Goal: Information Seeking & Learning: Learn about a topic

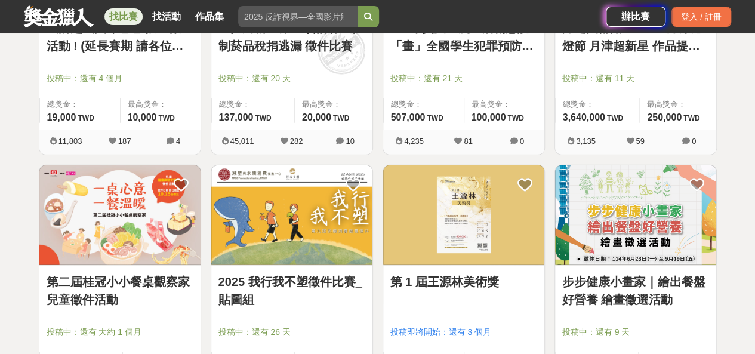
scroll to position [1492, 0]
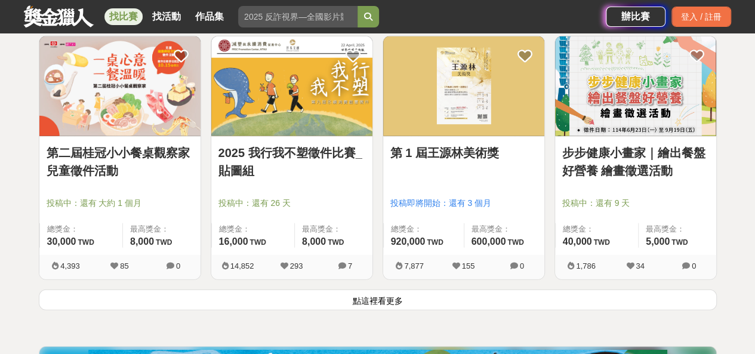
click at [384, 296] on button "點這裡看更多" at bounding box center [378, 299] width 678 height 21
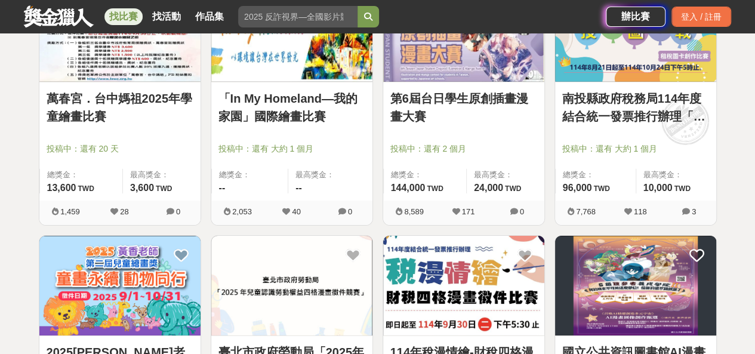
scroll to position [1731, 0]
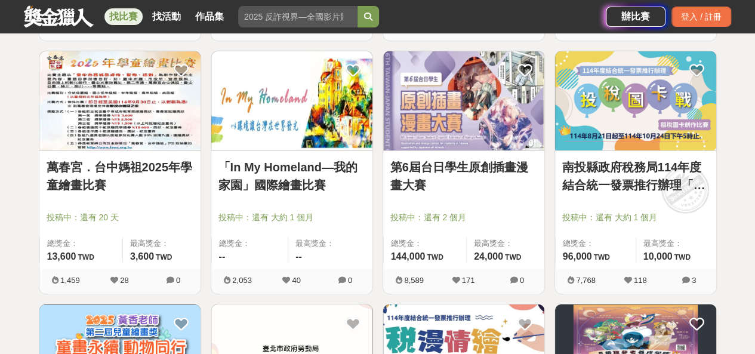
click at [468, 118] on img at bounding box center [463, 101] width 161 height 100
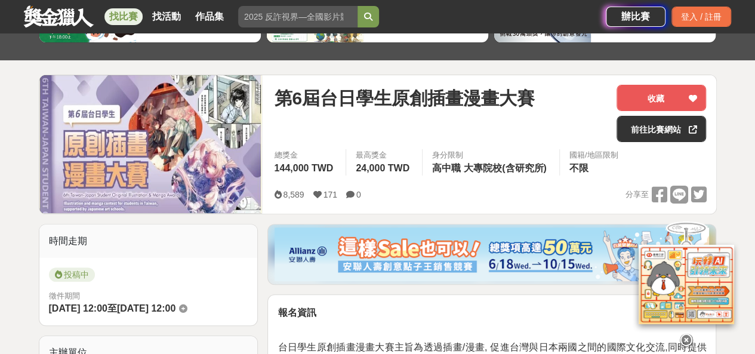
scroll to position [179, 0]
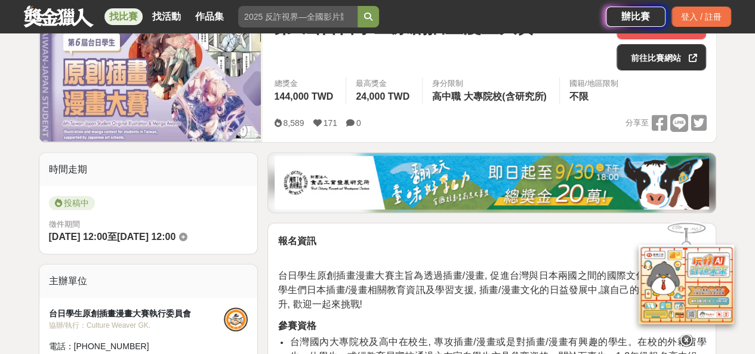
click at [682, 334] on icon at bounding box center [686, 340] width 13 height 13
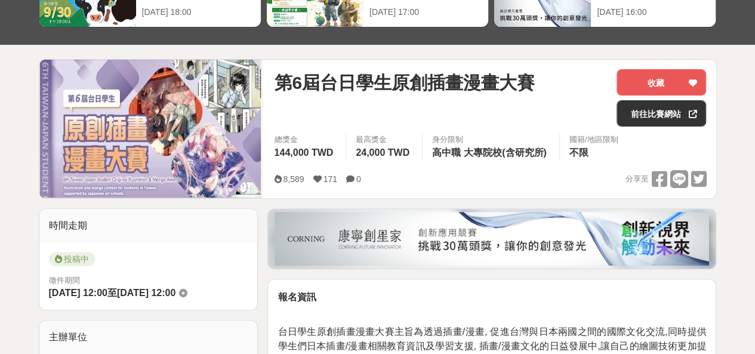
scroll to position [0, 0]
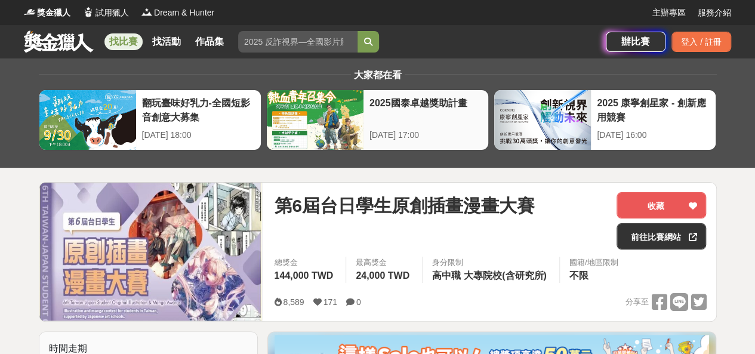
click at [346, 127] on div at bounding box center [315, 120] width 97 height 60
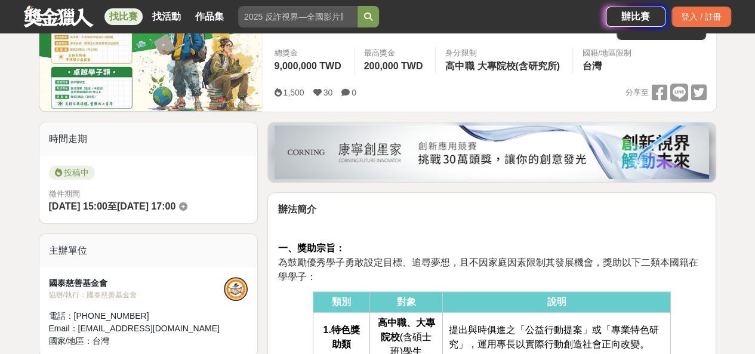
scroll to position [119, 0]
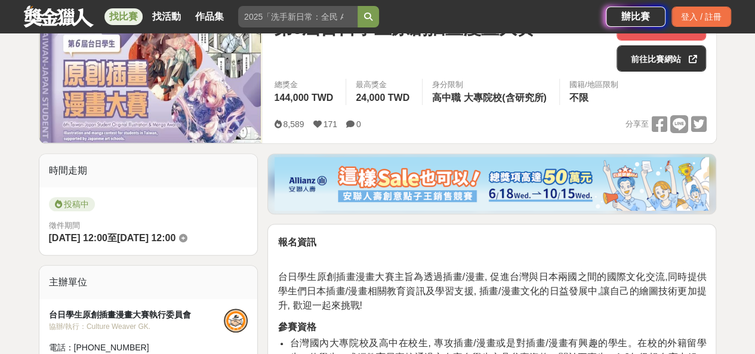
scroll to position [119, 0]
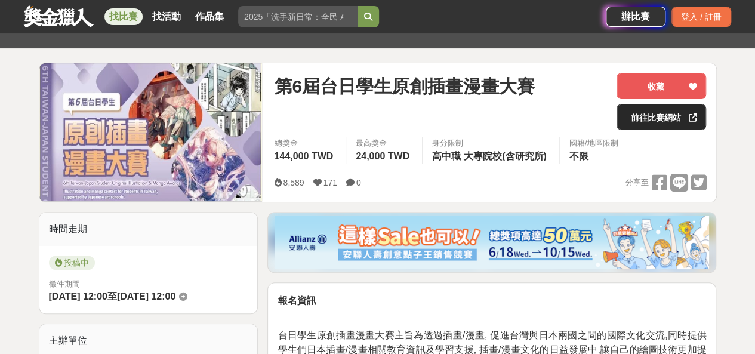
click at [654, 123] on link "前往比賽網站" at bounding box center [661, 117] width 90 height 26
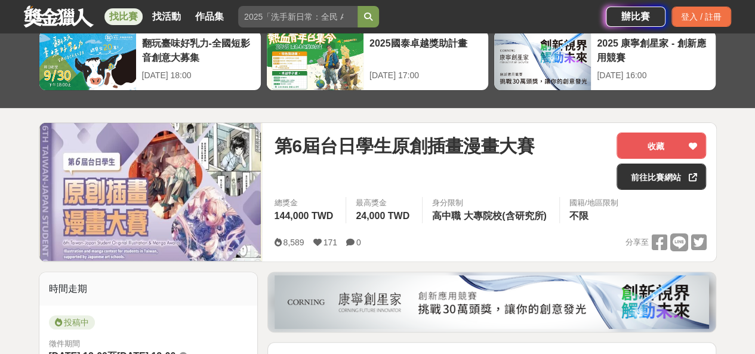
scroll to position [60, 0]
click at [507, 313] on img at bounding box center [492, 302] width 434 height 54
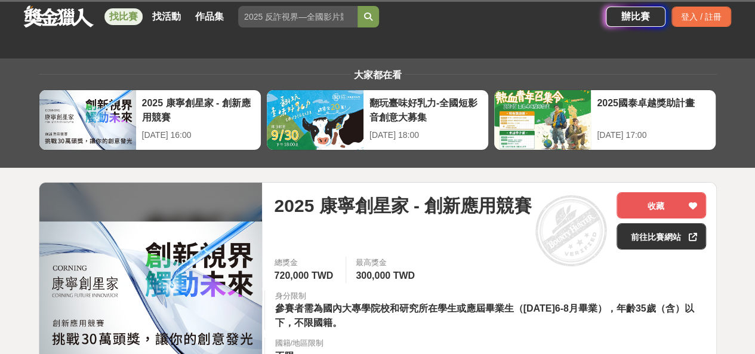
scroll to position [60, 0]
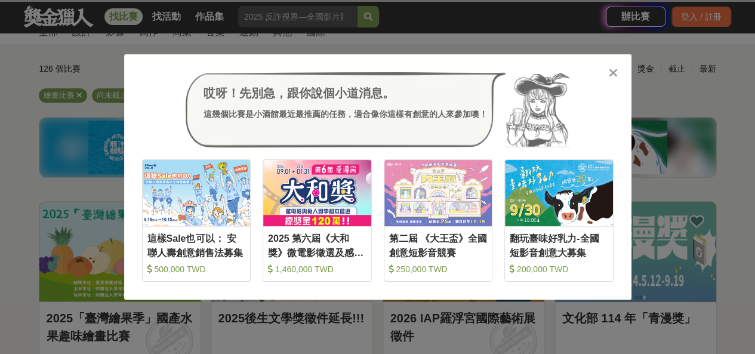
scroll to position [1731, 0]
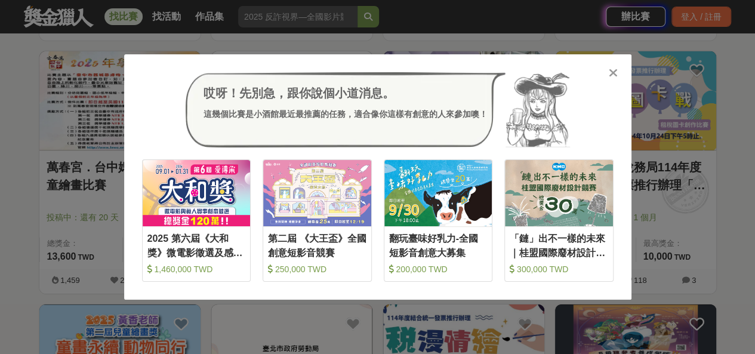
click at [611, 74] on icon at bounding box center [613, 73] width 9 height 12
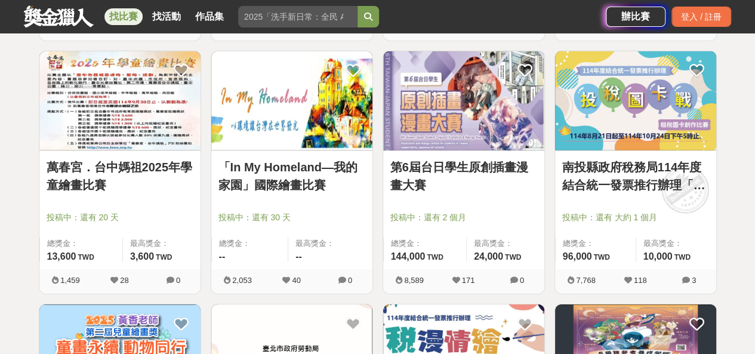
click at [363, 125] on img at bounding box center [291, 101] width 161 height 100
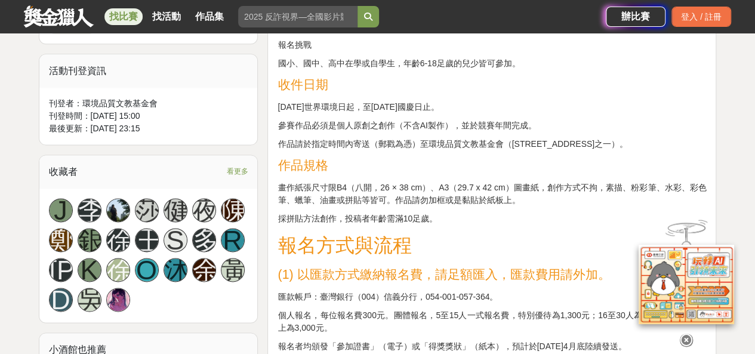
scroll to position [597, 0]
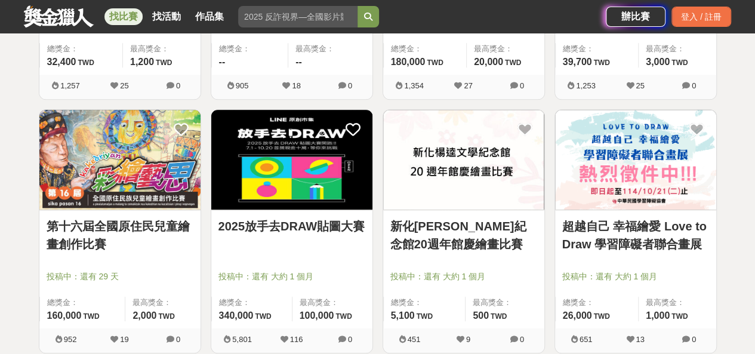
scroll to position [2745, 0]
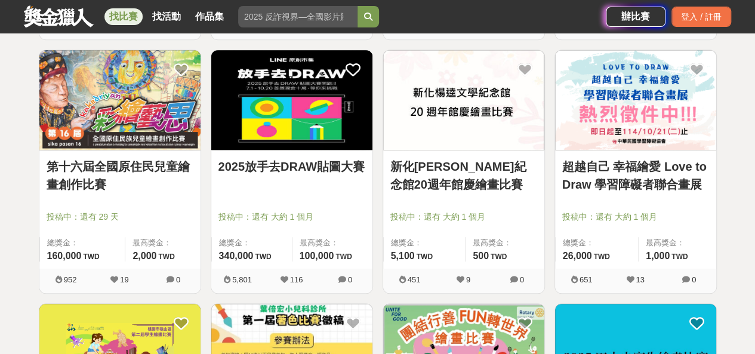
click at [78, 158] on link "第十六屆全國原住民兒童繪畫創作比賽" at bounding box center [120, 176] width 147 height 36
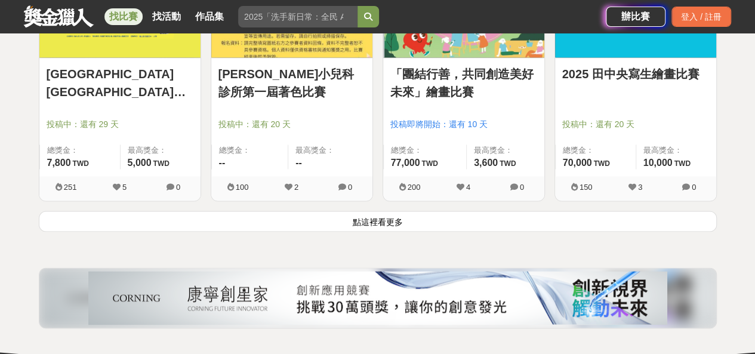
scroll to position [3163, 0]
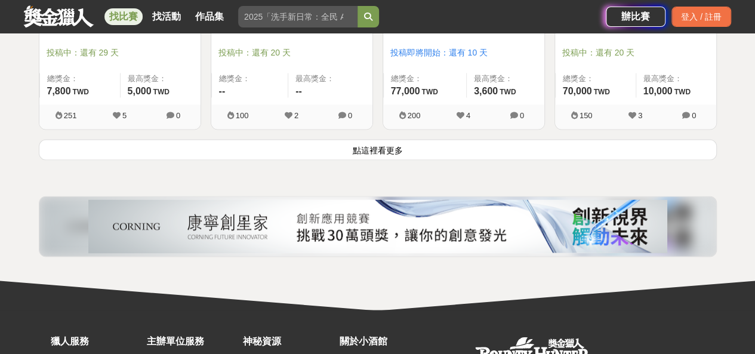
click at [381, 139] on button "點這裡看更多" at bounding box center [378, 149] width 678 height 21
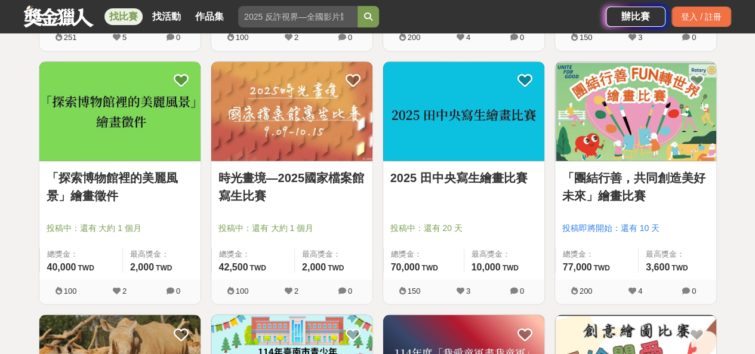
scroll to position [3223, 0]
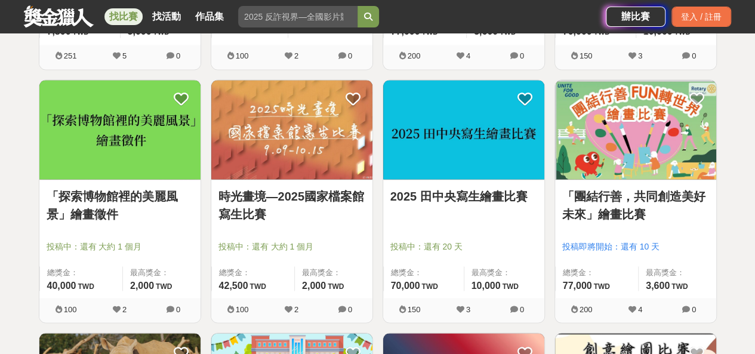
click at [133, 193] on link "「探索博物館裡的美麗風景」繪畫徵件" at bounding box center [120, 205] width 147 height 36
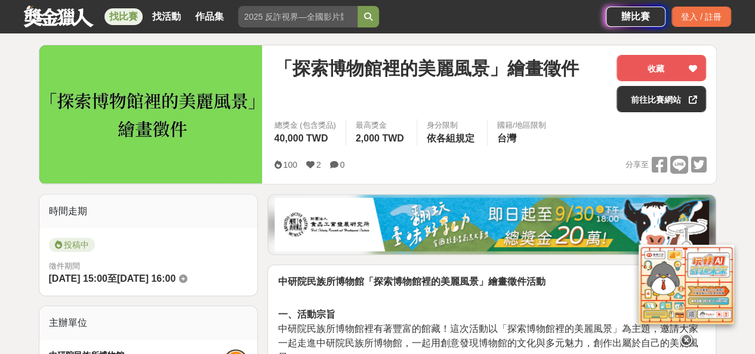
scroll to position [239, 0]
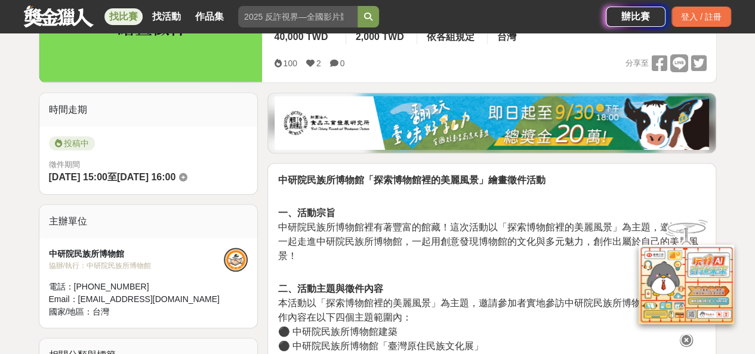
click at [686, 338] on icon at bounding box center [686, 340] width 13 height 13
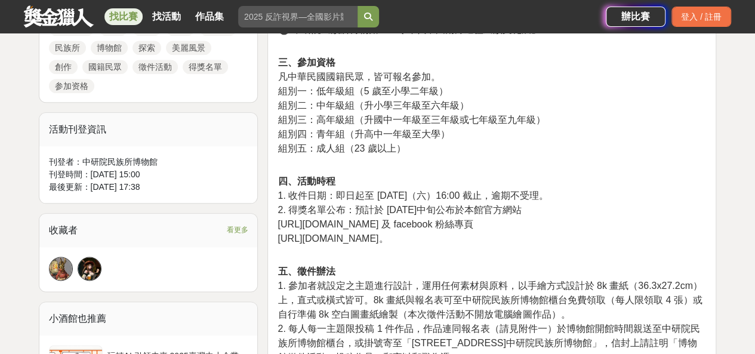
scroll to position [597, 0]
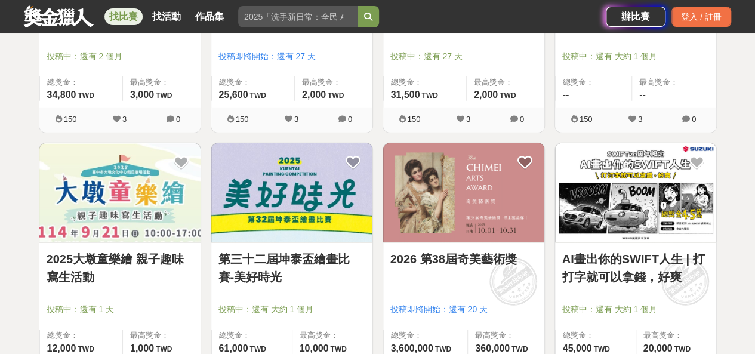
scroll to position [3939, 0]
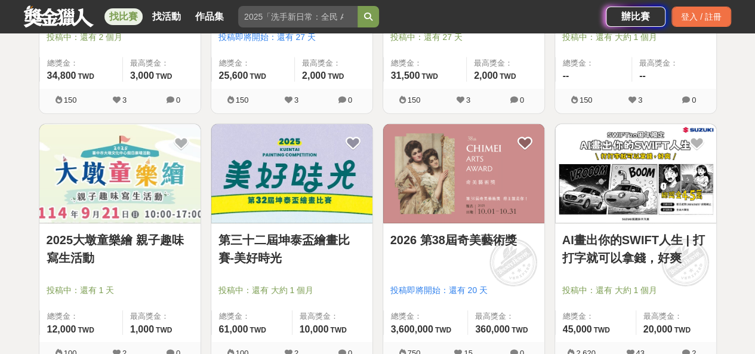
click at [475, 236] on link "2026 第38屆奇美藝術獎" at bounding box center [463, 240] width 147 height 18
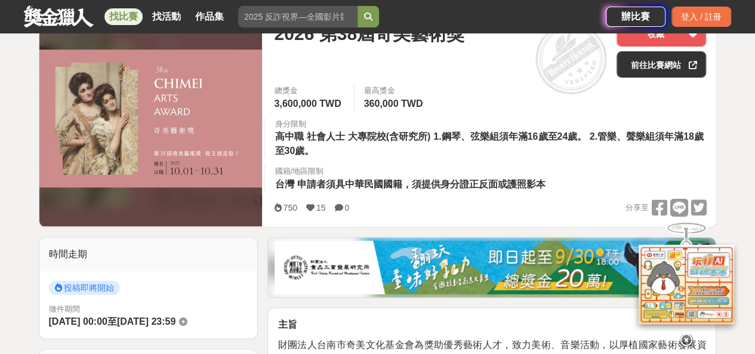
scroll to position [60, 0]
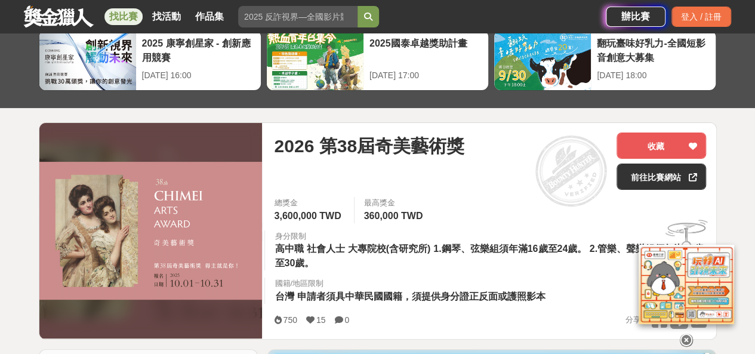
click at [683, 334] on icon at bounding box center [686, 340] width 13 height 13
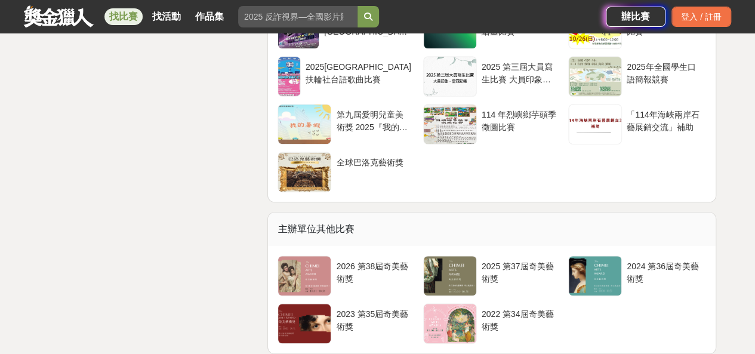
scroll to position [2626, 0]
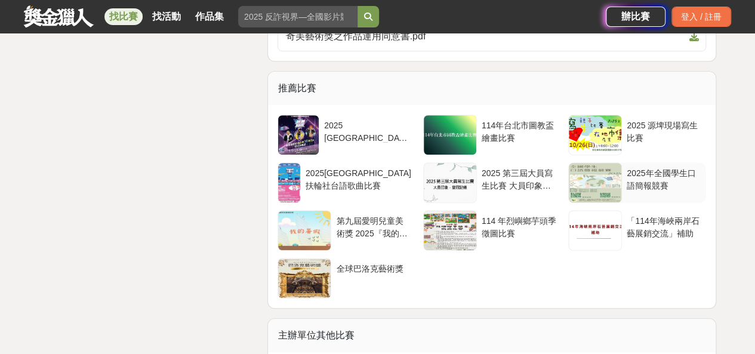
click at [667, 167] on div "2025年全國學生口語簡報競賽" at bounding box center [664, 178] width 75 height 23
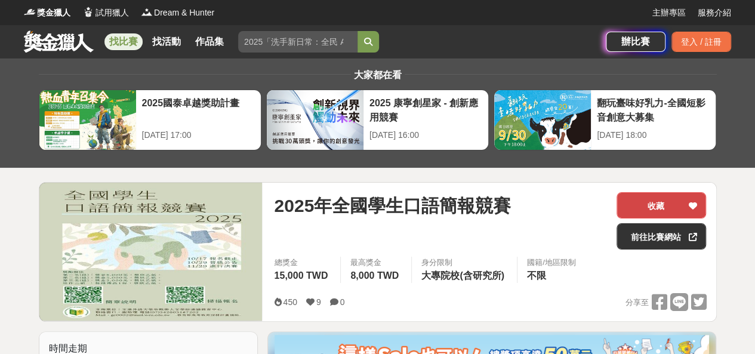
click at [696, 208] on icon at bounding box center [692, 206] width 8 height 8
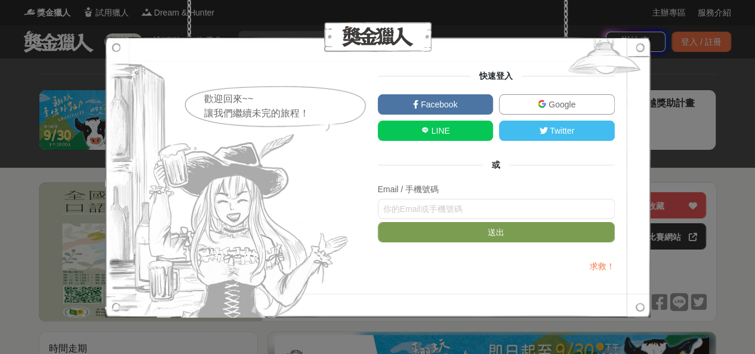
click at [636, 48] on img at bounding box center [604, 59] width 93 height 45
click at [214, 29] on div at bounding box center [377, 37] width 545 height 30
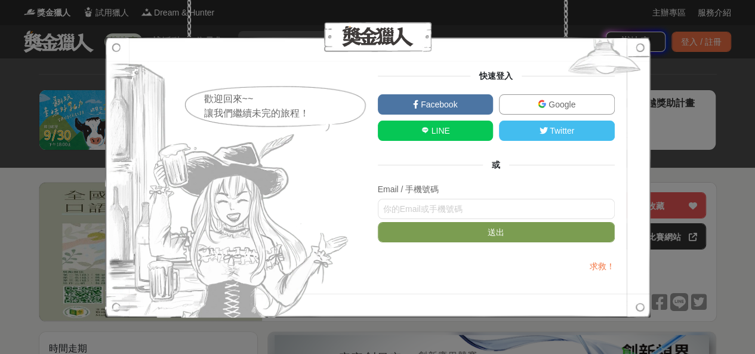
click at [640, 48] on img at bounding box center [604, 59] width 93 height 45
click at [116, 306] on img at bounding box center [229, 177] width 248 height 280
click at [594, 24] on div at bounding box center [377, 37] width 545 height 30
click at [554, 27] on div at bounding box center [377, 37] width 545 height 30
click at [716, 255] on div "歡迎回來~~ 讓我們繼續未完的旅程！ 快速登入 Facebook Google LINE Twitter 或 Email / 手機號碼 送出 求救！" at bounding box center [377, 177] width 755 height 354
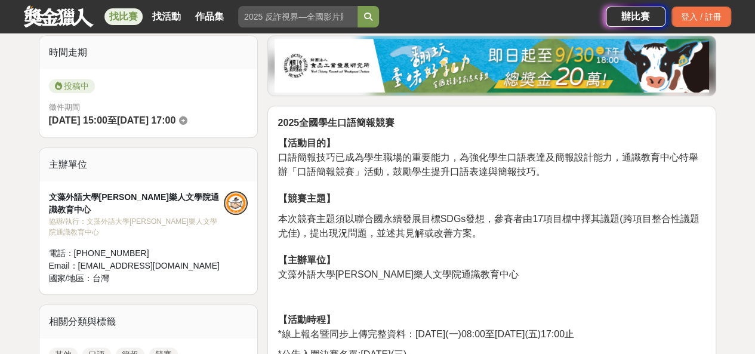
scroll to position [179, 0]
